Goal: Find specific page/section: Find specific page/section

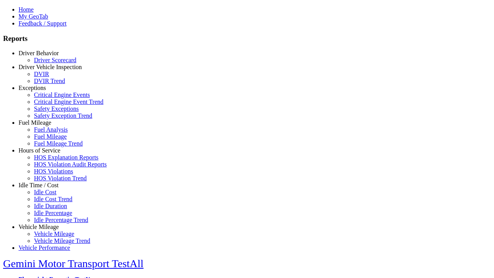
click at [44, 188] on link "Idle Time / Cost" at bounding box center [39, 185] width 40 height 7
click at [50, 209] on link "Idle Percentage" at bounding box center [53, 212] width 38 height 7
select select "**********"
select select
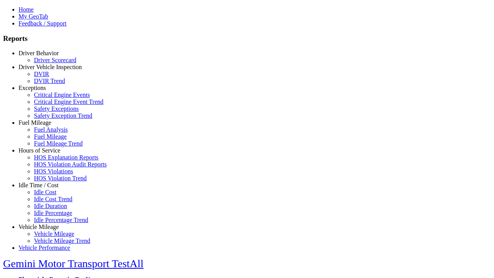
select select
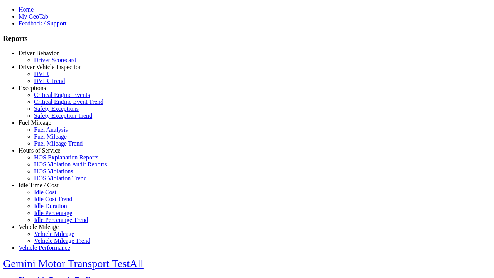
select select
